Goal: Task Accomplishment & Management: Use online tool/utility

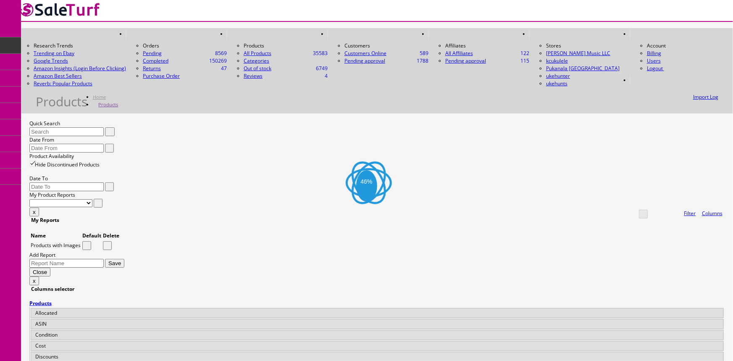
click at [93, 127] on input "Quick Search" at bounding box center [66, 131] width 74 height 9
type input "29101"
click at [63, 78] on span "POS Console" at bounding box center [65, 77] width 30 height 7
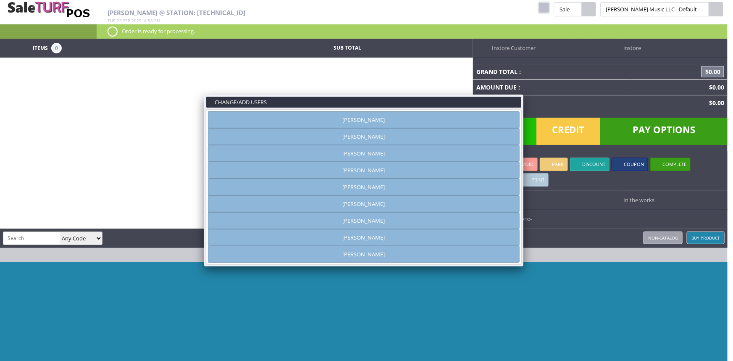
type input "amber helgren"
click at [365, 121] on link "[PERSON_NAME]" at bounding box center [364, 119] width 312 height 17
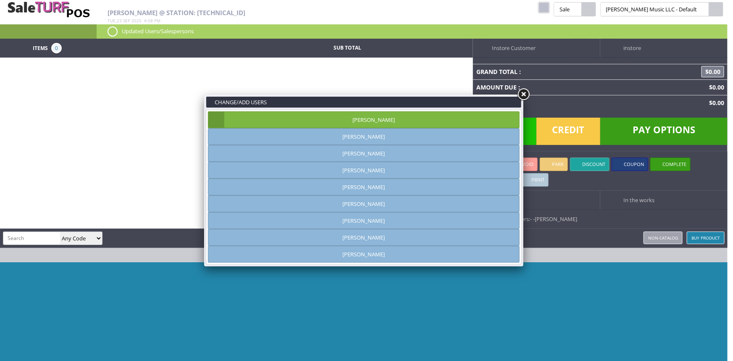
click at [526, 92] on link at bounding box center [523, 94] width 15 height 15
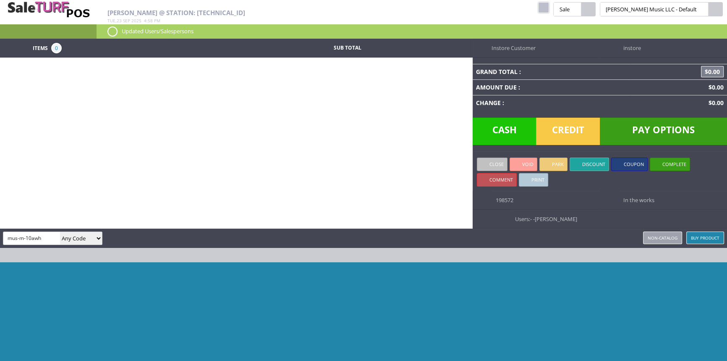
type input "mus-m-10awh"
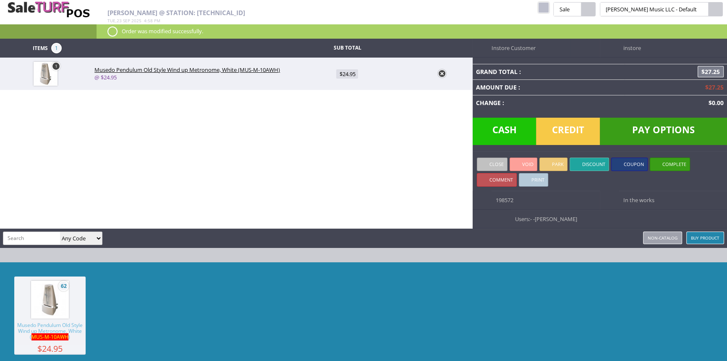
click at [573, 125] on span "Credit" at bounding box center [568, 131] width 64 height 27
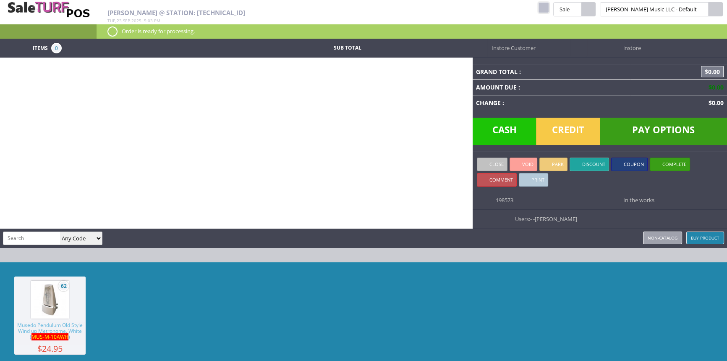
click at [575, 10] on div "Amber Helgren @ Station: 24.35.146.166 Tue , 23 Sep 2025 5 : 03 pm kcukulele Pu…" at bounding box center [363, 19] width 727 height 39
click at [549, 9] on link at bounding box center [543, 7] width 11 height 11
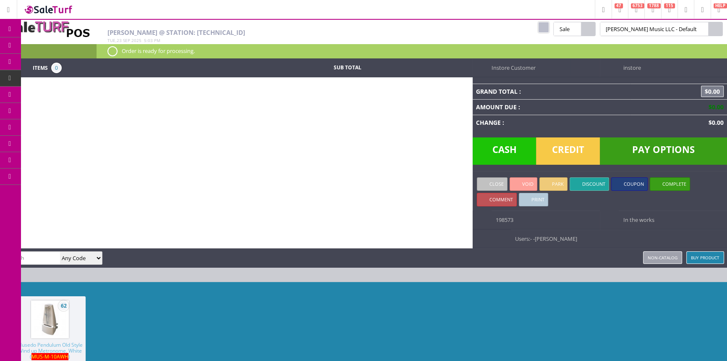
click at [48, 45] on icon at bounding box center [44, 45] width 9 height 7
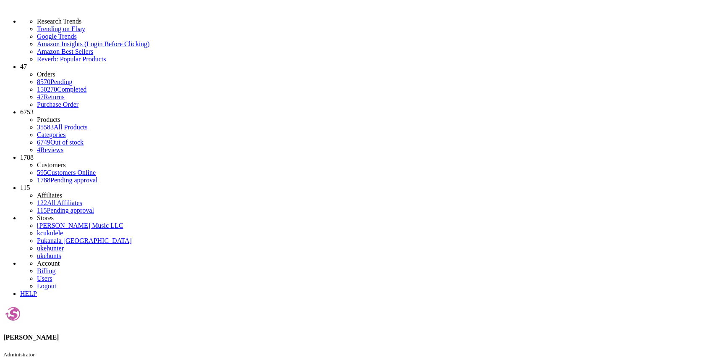
type input "2910135539"
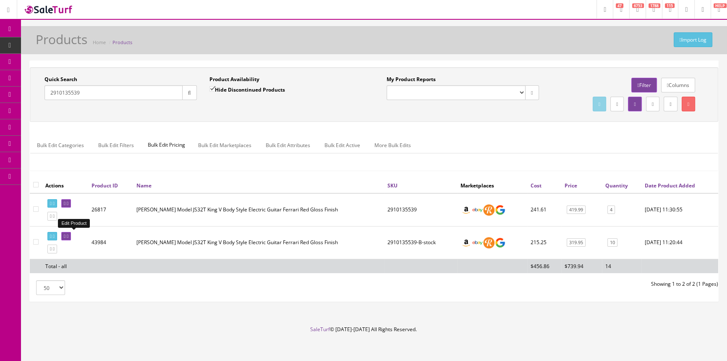
click at [71, 232] on link at bounding box center [66, 236] width 10 height 9
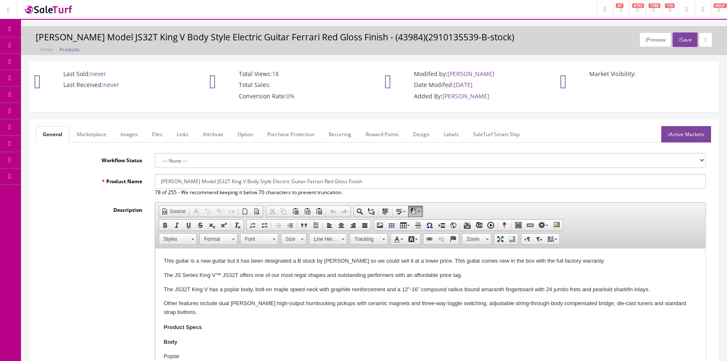
click at [457, 141] on link "Labels" at bounding box center [451, 134] width 29 height 16
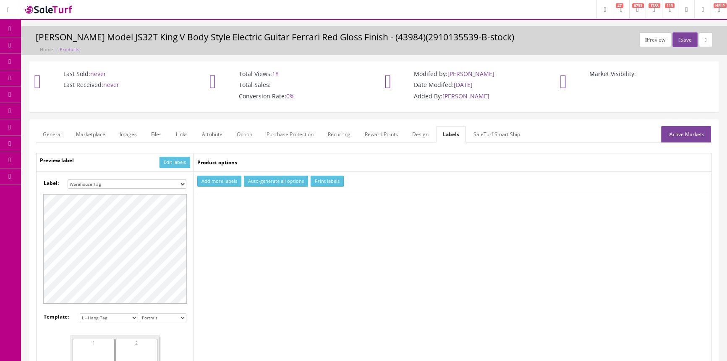
click at [147, 185] on select "Small Label 2 x 1 Label Shoe label 100 barcodes Dymo Label 2 X 1 Sticker Labels…" at bounding box center [127, 183] width 119 height 9
select select "16"
click at [68, 179] on select "Small Label 2 x 1 Label Shoe label 100 barcodes Dymo Label 2 X 1 Sticker Labels…" at bounding box center [127, 183] width 119 height 9
click at [225, 176] on button "Add more labels" at bounding box center [219, 181] width 44 height 11
type input "1"
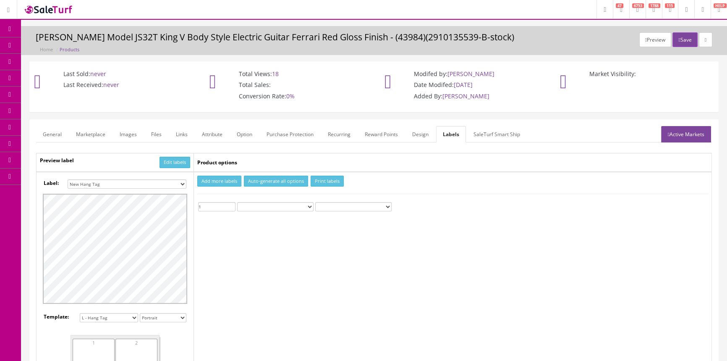
click at [231, 205] on input "1" at bounding box center [216, 206] width 37 height 9
click at [329, 180] on button "Print labels" at bounding box center [327, 181] width 33 height 11
